Goal: Information Seeking & Learning: Understand process/instructions

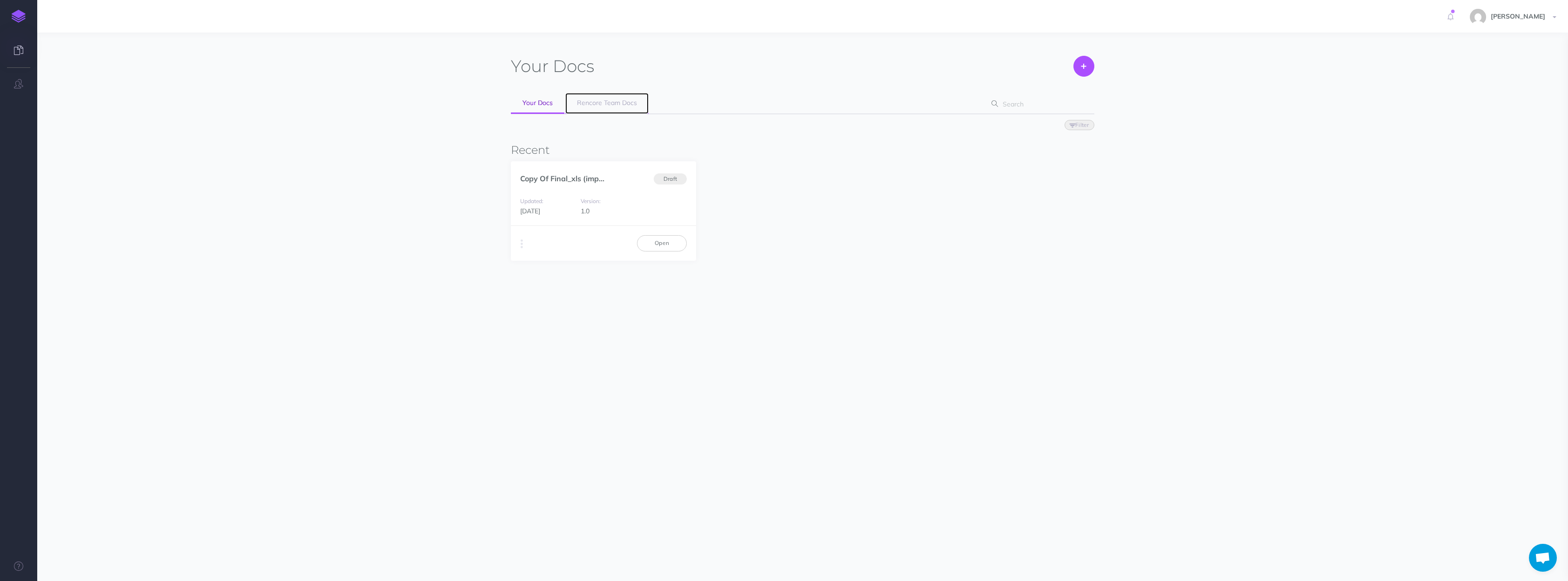
click at [589, 97] on link "Rencore Team Docs" at bounding box center [607, 103] width 83 height 21
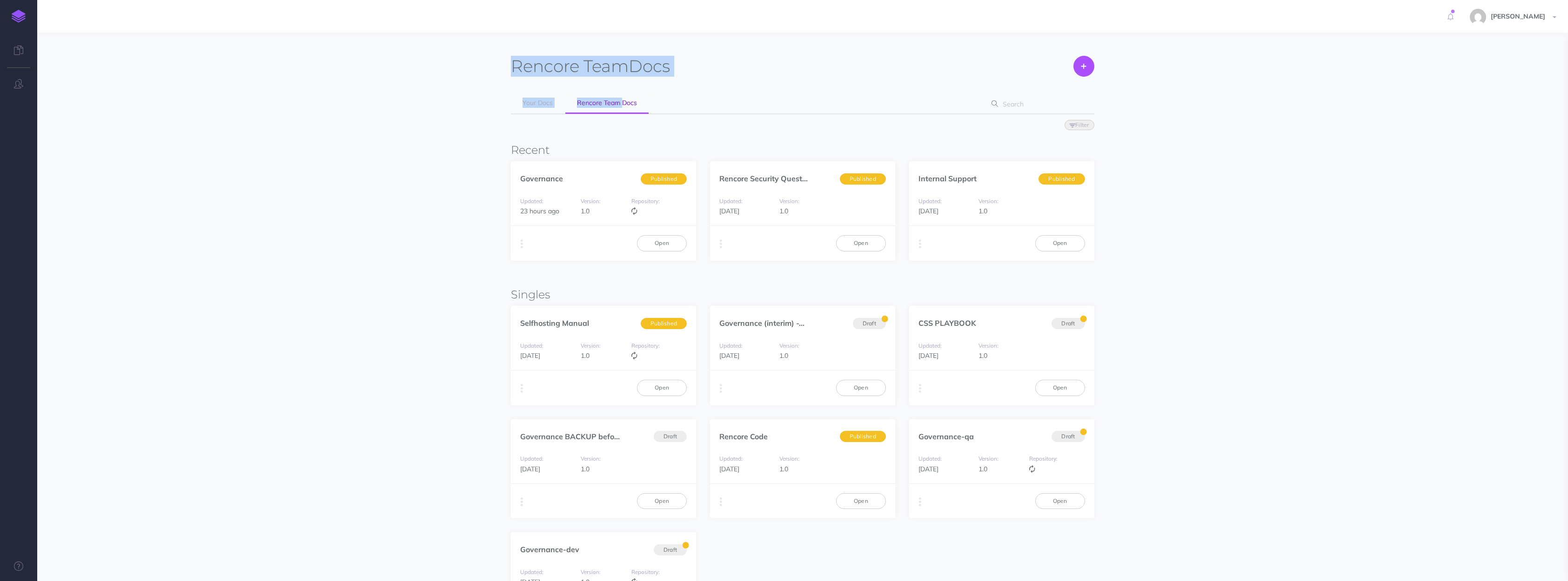
click at [623, 104] on section "Rencore Team Docs Create Your Docs Rencore Team Docs Filter Status Published Dr…" at bounding box center [802, 394] width 1530 height 722
click at [934, 178] on link "Internal Support" at bounding box center [947, 178] width 58 height 9
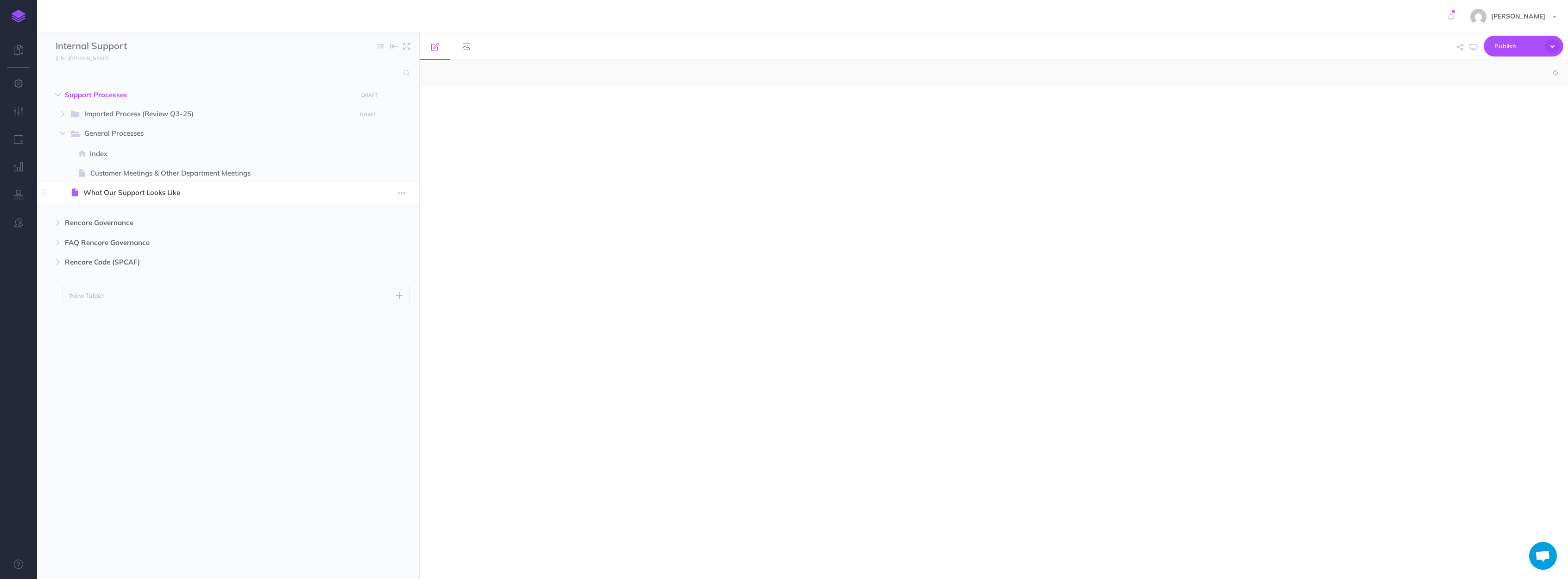
select select "null"
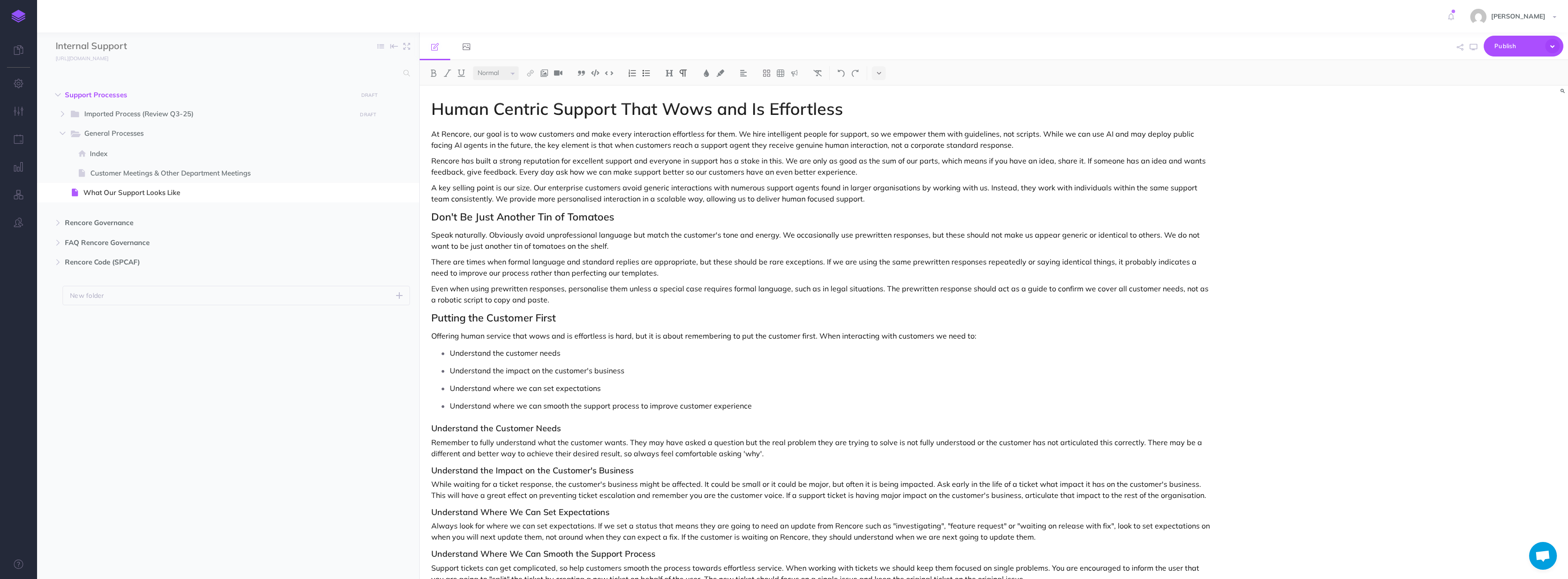
click at [546, 396] on ul "Understand the customer needs Understand the impact on the customer's business …" at bounding box center [824, 379] width 776 height 67
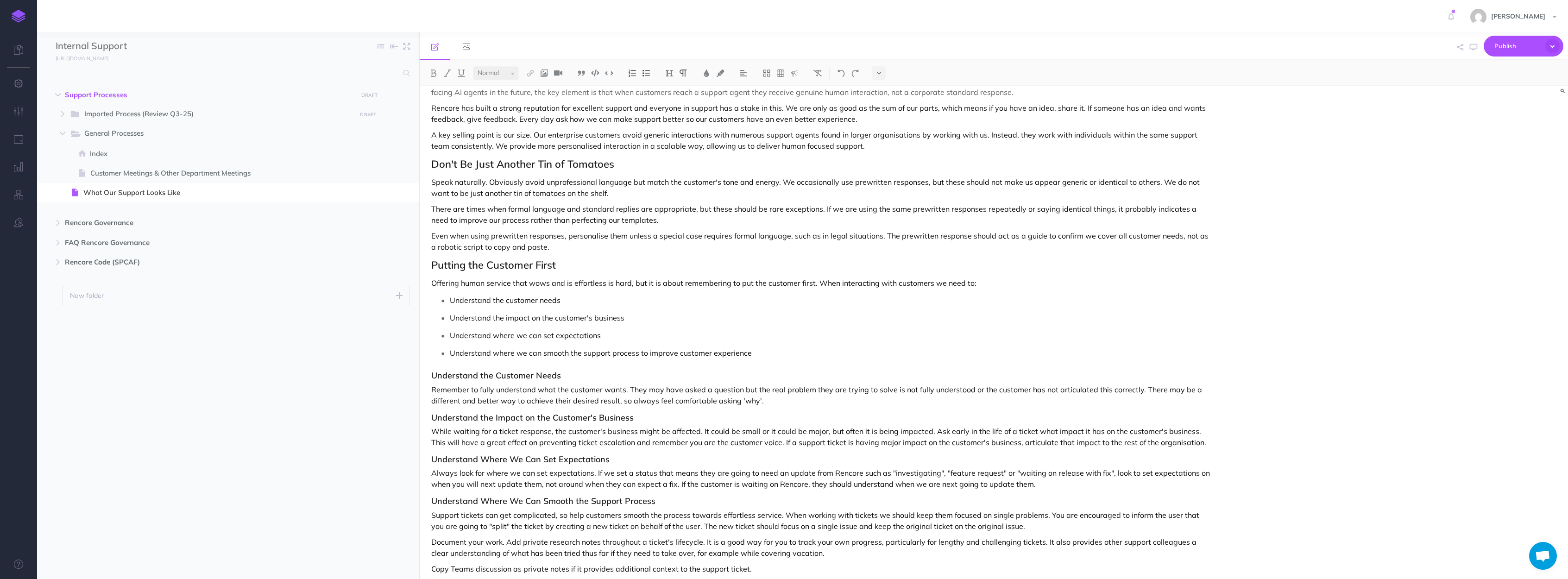
scroll to position [51, 0]
click at [610, 233] on p "Even when using prewritten responses, personalise them unless a special case re…" at bounding box center [821, 243] width 780 height 22
click at [538, 193] on p "Speak naturally. Obviously avoid unprofessional language but match the customer…" at bounding box center [821, 190] width 780 height 22
click at [580, 196] on p "Speak naturally. Obviously avoid unprofessional language but match the customer…" at bounding box center [821, 190] width 780 height 22
click at [587, 197] on p "Speak naturally. Obviously avoid unprofessional language but match the customer…" at bounding box center [821, 190] width 780 height 22
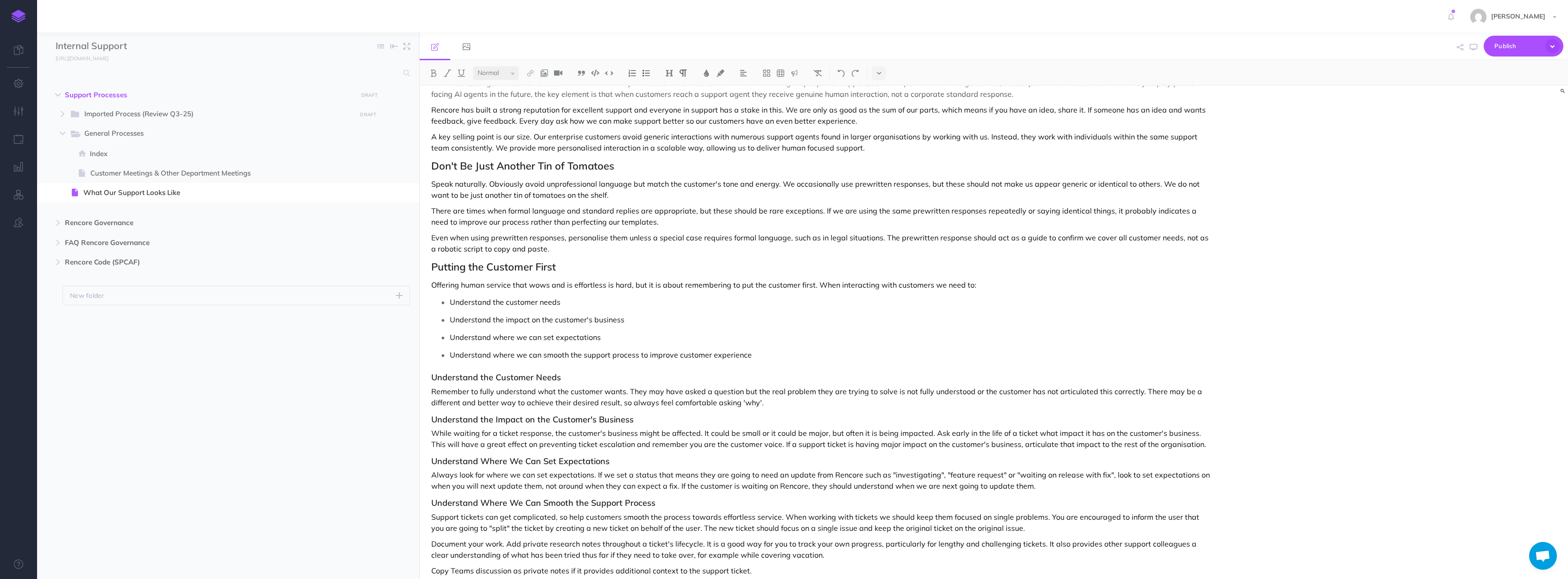
click at [582, 197] on p "Speak naturally. Obviously avoid unprofessional language but match the customer…" at bounding box center [821, 190] width 780 height 22
click at [589, 196] on p "Speak naturally. Obviously avoid unprofessional language but match the customer…" at bounding box center [821, 190] width 780 height 22
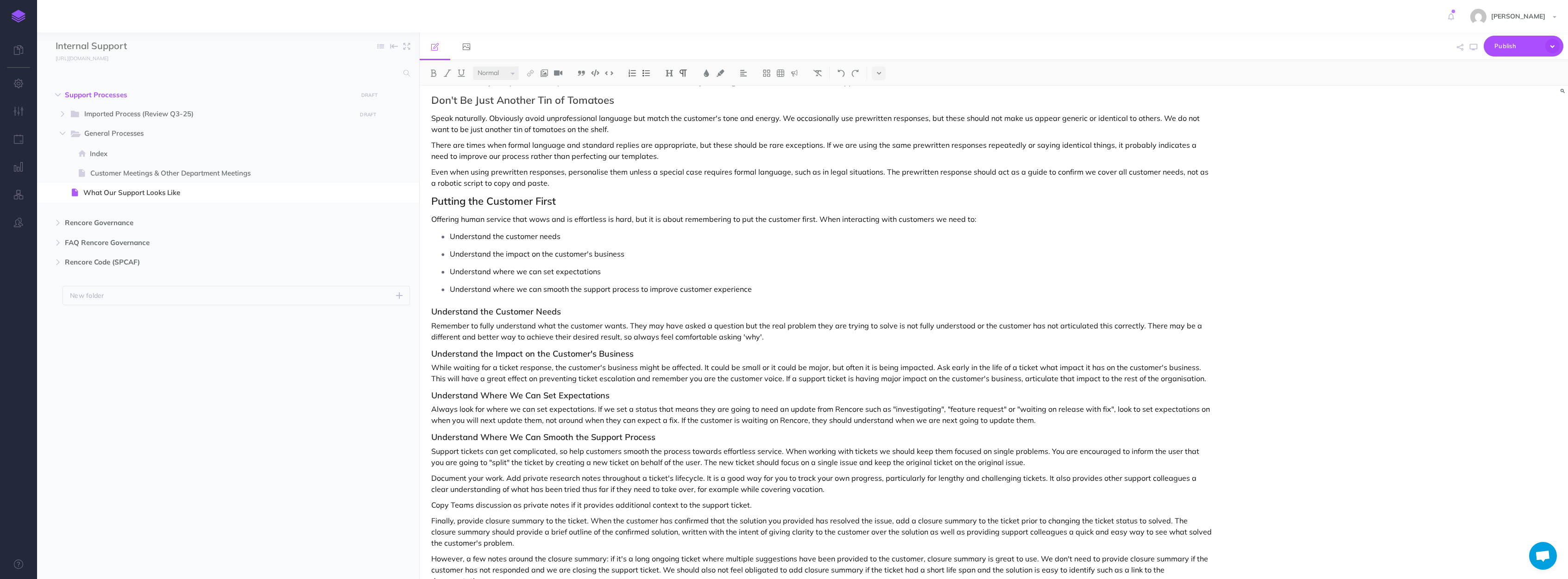
scroll to position [119, 0]
click at [616, 350] on h3 "Understand the Impact on the Customer's Business" at bounding box center [821, 351] width 780 height 9
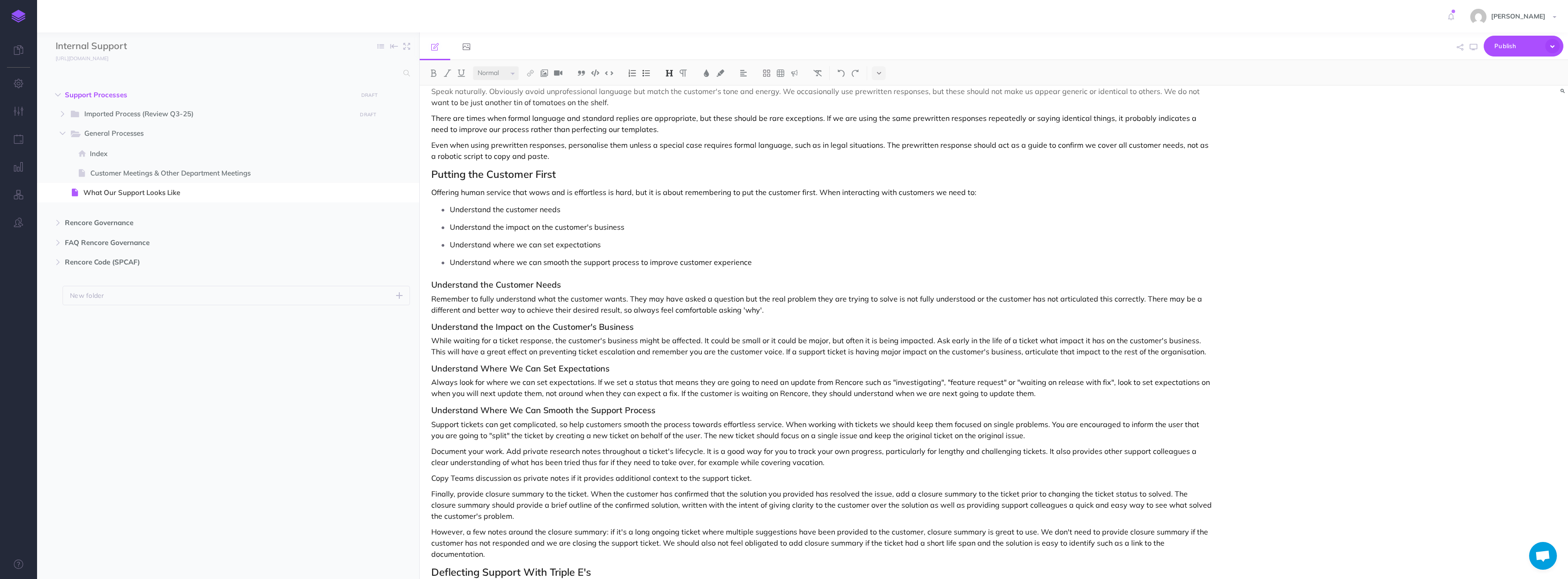
scroll to position [144, 0]
click at [580, 140] on p "Even when using prewritten responses, personalise them unless a special case re…" at bounding box center [821, 150] width 780 height 22
click at [542, 129] on p "There are times when formal language and standard replies are appropriate, but …" at bounding box center [821, 123] width 780 height 22
click at [544, 151] on p "Even when using prewritten responses, personalise them unless a special case re…" at bounding box center [821, 150] width 780 height 22
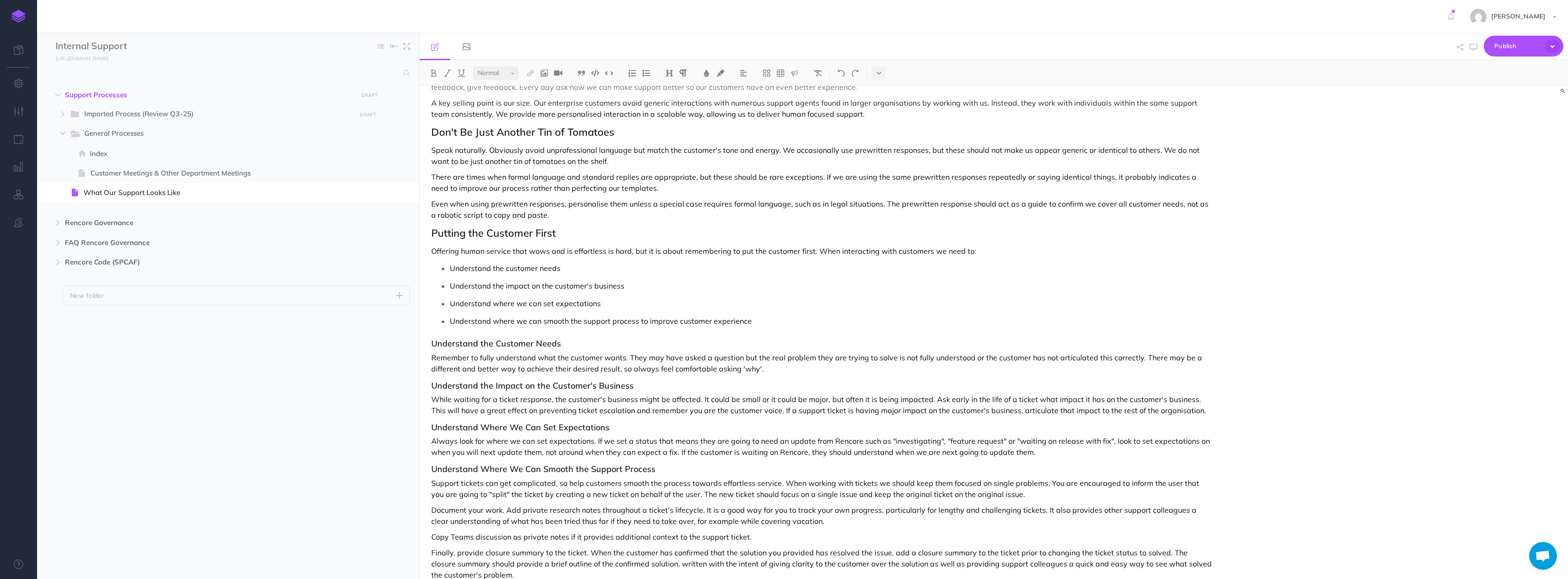
scroll to position [33, 0]
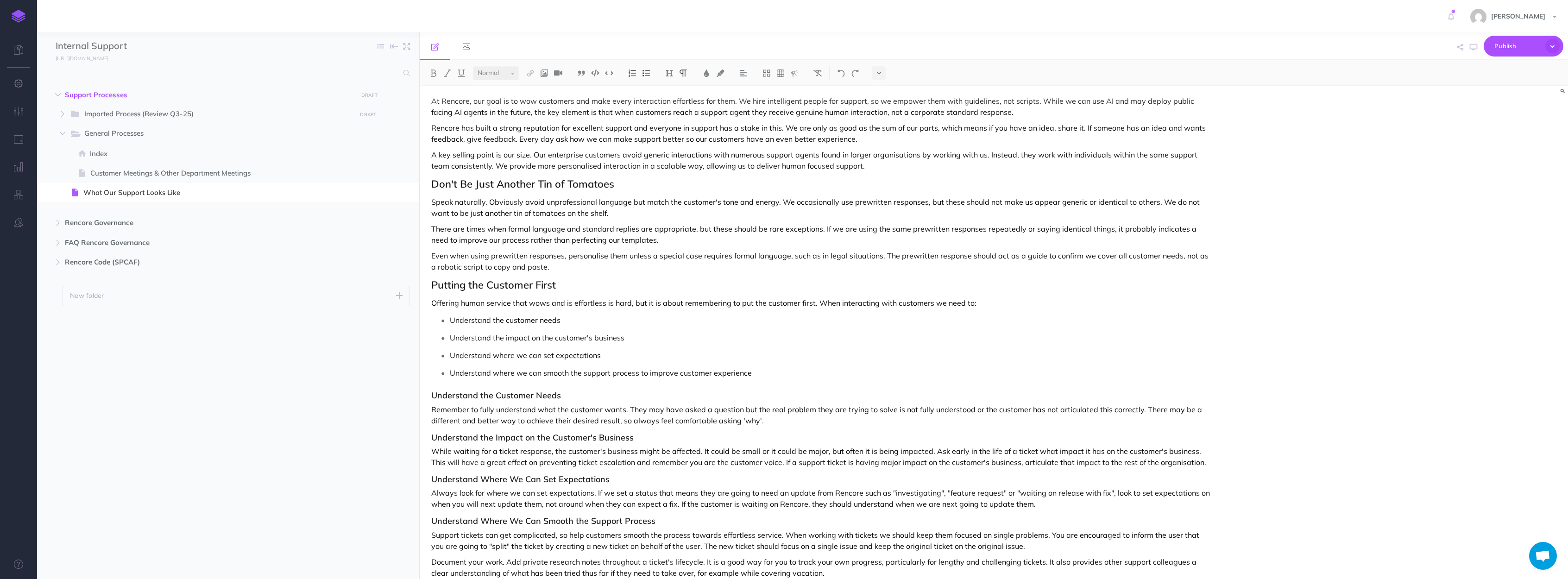
click at [777, 158] on p "A key selling point is our size. Our enterprise customers avoid generic interac…" at bounding box center [821, 160] width 780 height 22
drag, startPoint x: 589, startPoint y: 210, endPoint x: 1152, endPoint y: 200, distance: 563.1
click at [1152, 200] on p "Speak naturally. Obviously avoid unprofessional language but match the customer…" at bounding box center [821, 204] width 780 height 22
copy p "We do not want to be just another tin of tomatoes on the shelf."
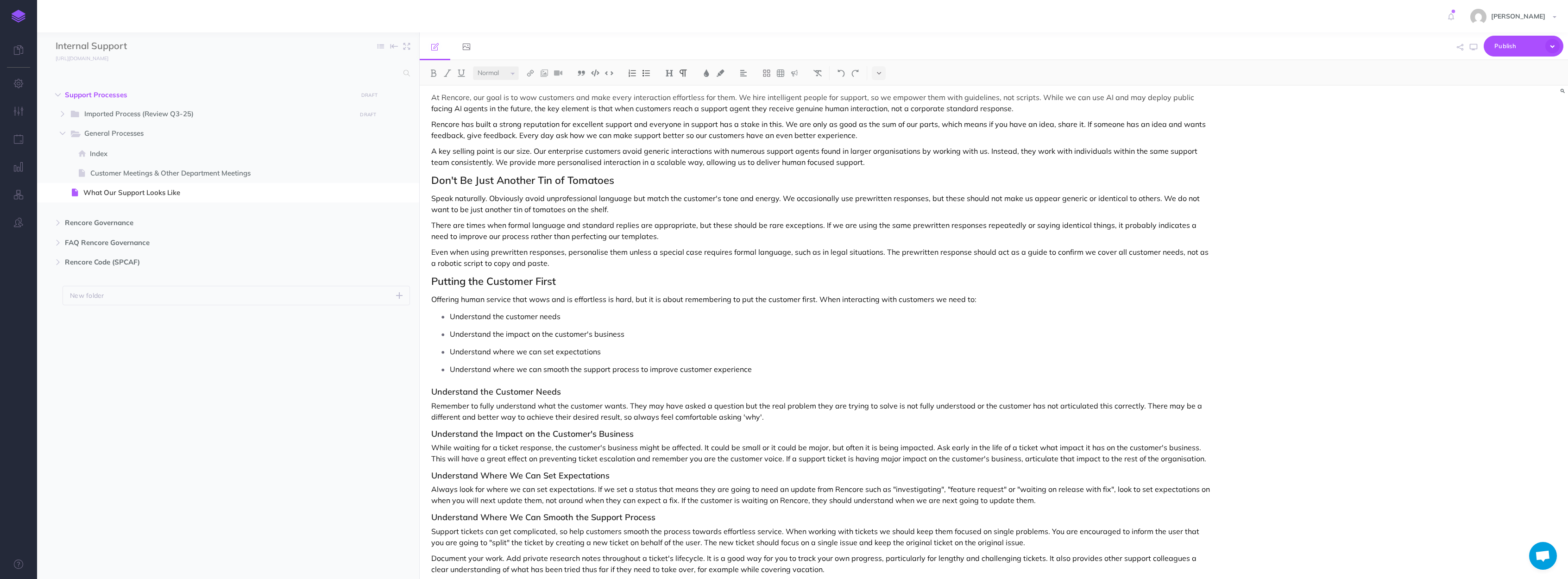
click at [480, 339] on p "Understand the impact on the customer's business" at bounding box center [831, 334] width 762 height 14
